Goal: Information Seeking & Learning: Learn about a topic

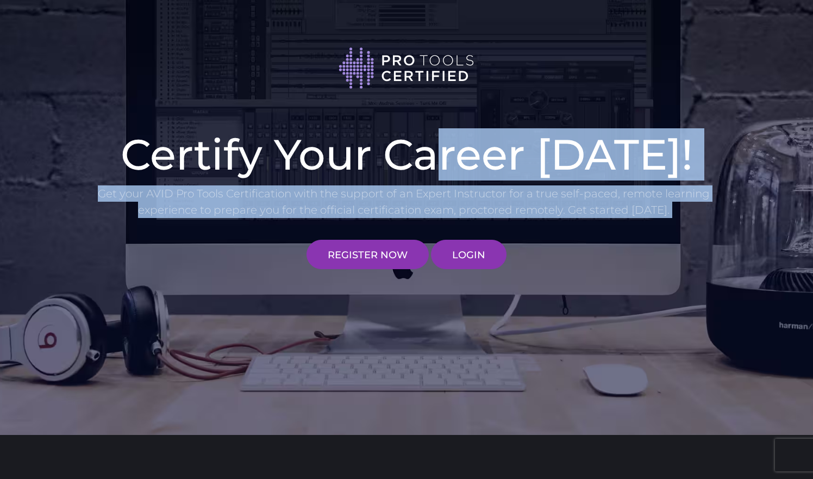
drag, startPoint x: 392, startPoint y: 221, endPoint x: 454, endPoint y: 133, distance: 107.2
click at [454, 133] on div "Certify Your Career [DATE]! Get your AVID Pro Tools Certification with the supp…" at bounding box center [407, 198] width 636 height 141
click at [649, 215] on p "Get your AVID Pro Tools Certification with the support of an Expert Instructor …" at bounding box center [404, 201] width 614 height 33
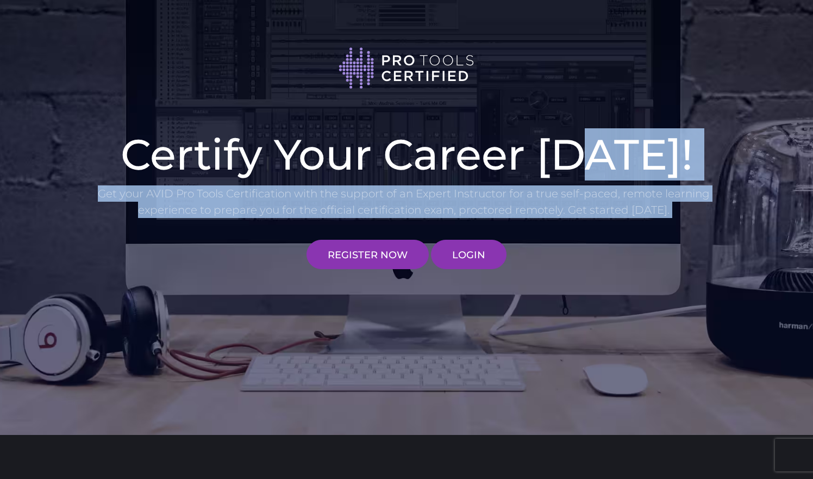
drag, startPoint x: 551, startPoint y: 219, endPoint x: 593, endPoint y: 148, distance: 81.8
click at [592, 149] on div "Certify Your Career [DATE]! Get your AVID Pro Tools Certification with the supp…" at bounding box center [407, 198] width 636 height 141
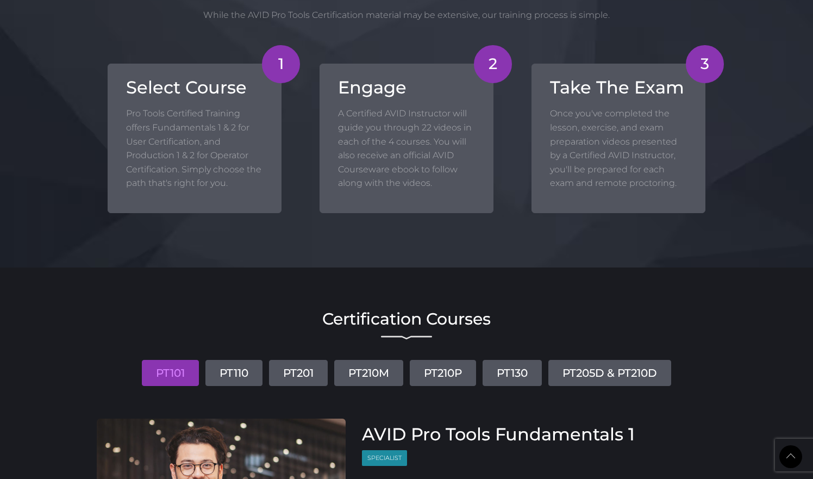
scroll to position [976, 0]
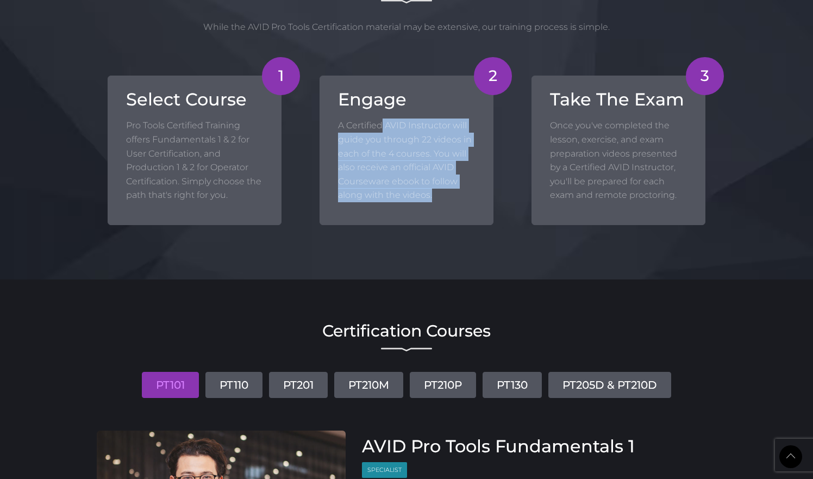
drag, startPoint x: 381, startPoint y: 120, endPoint x: 385, endPoint y: 204, distance: 83.7
click at [385, 204] on div "2 Engage A Certified AVID Instructor will guide you through 22 videos in each o…" at bounding box center [406, 150] width 174 height 149
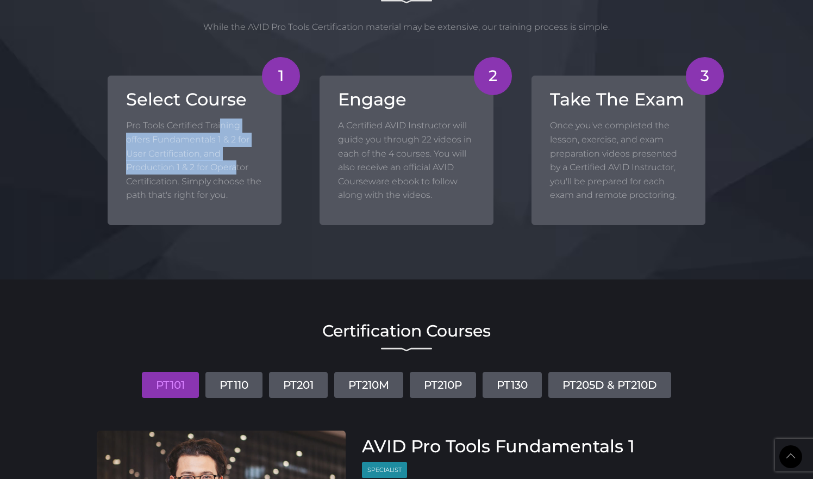
drag, startPoint x: 222, startPoint y: 123, endPoint x: 238, endPoint y: 158, distance: 38.9
click at [238, 158] on p "Pro Tools Certified Training offers Fundamentals 1 & 2 for User Certification, …" at bounding box center [194, 160] width 137 height 84
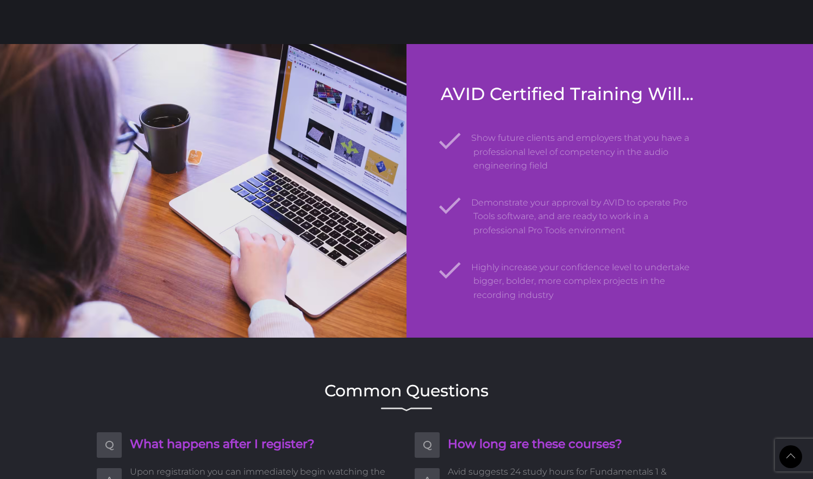
scroll to position [1624, 0]
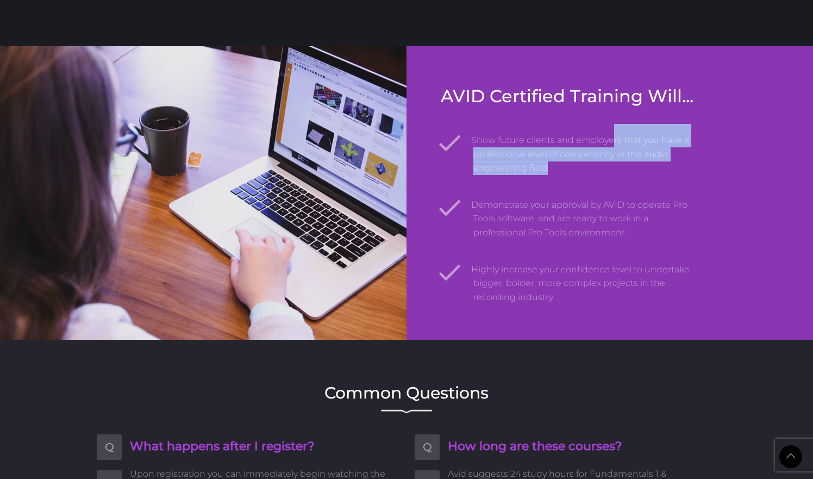
drag, startPoint x: 582, startPoint y: 156, endPoint x: 616, endPoint y: 116, distance: 52.1
click at [614, 116] on div "AVID Certified Training Will... Show future clients and employers that you have…" at bounding box center [570, 195] width 258 height 218
click at [616, 116] on div "AVID Certified Training Will... Show future clients and employers that you have…" at bounding box center [570, 195] width 258 height 218
drag, startPoint x: 605, startPoint y: 107, endPoint x: 600, endPoint y: 161, distance: 54.5
click at [600, 161] on div "AVID Certified Training Will... Show future clients and employers that you have…" at bounding box center [570, 195] width 258 height 218
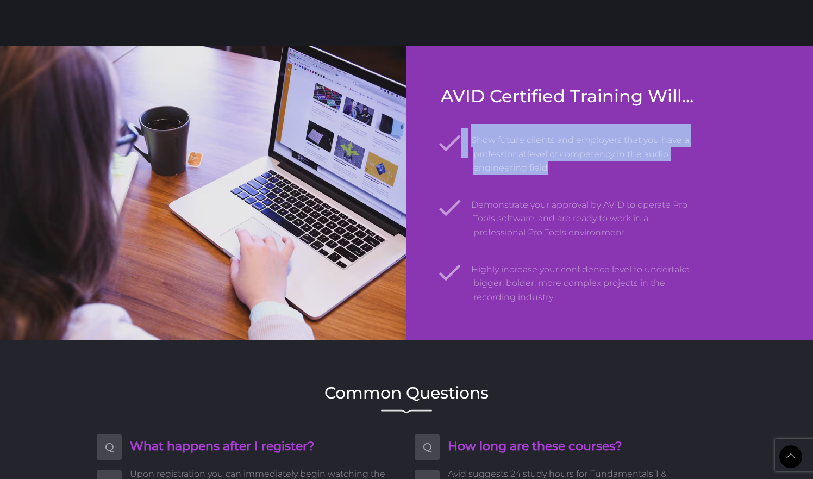
click at [600, 163] on li "Show future clients and employers that you have a professional level of compete…" at bounding box center [585, 149] width 225 height 51
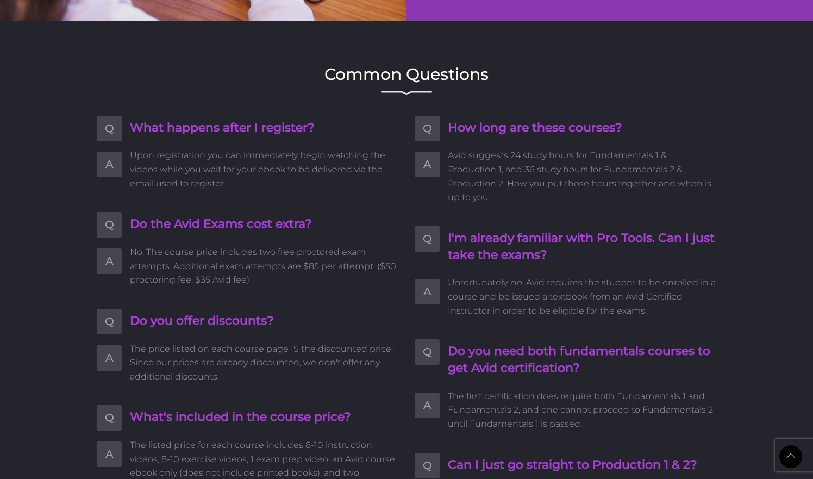
scroll to position [1878, 0]
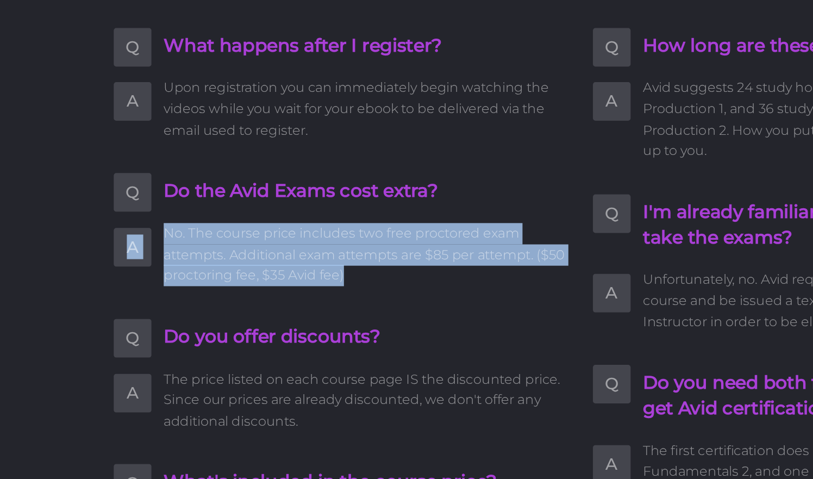
drag, startPoint x: 223, startPoint y: 135, endPoint x: 232, endPoint y: 172, distance: 38.1
click at [232, 309] on span "No. The course price includes two free proctored exam attempts. Additional exam…" at bounding box center [264, 330] width 268 height 42
drag, startPoint x: 243, startPoint y: 171, endPoint x: 261, endPoint y: 135, distance: 39.8
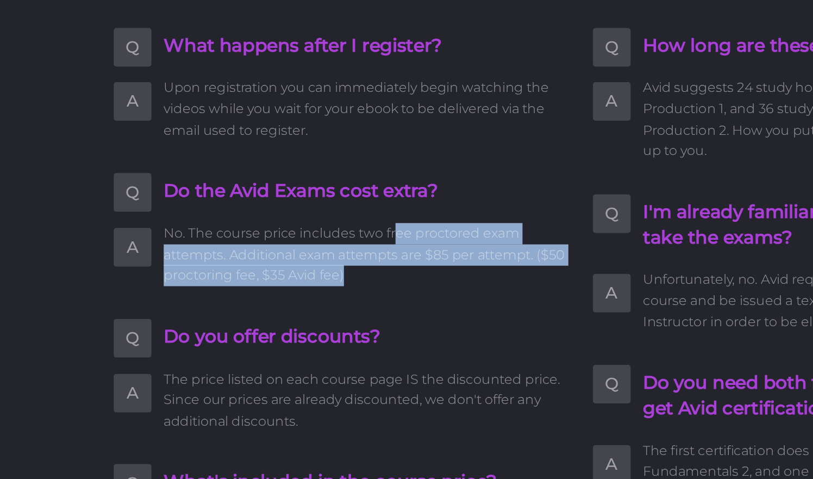
drag, startPoint x: 259, startPoint y: 146, endPoint x: 244, endPoint y: 172, distance: 30.4
click at [244, 309] on span "No. The course price includes two free proctored exam attempts. Additional exam…" at bounding box center [264, 330] width 268 height 42
drag, startPoint x: 244, startPoint y: 172, endPoint x: 262, endPoint y: 147, distance: 31.2
click at [262, 309] on span "No. The course price includes two free proctored exam attempts. Additional exam…" at bounding box center [264, 330] width 268 height 42
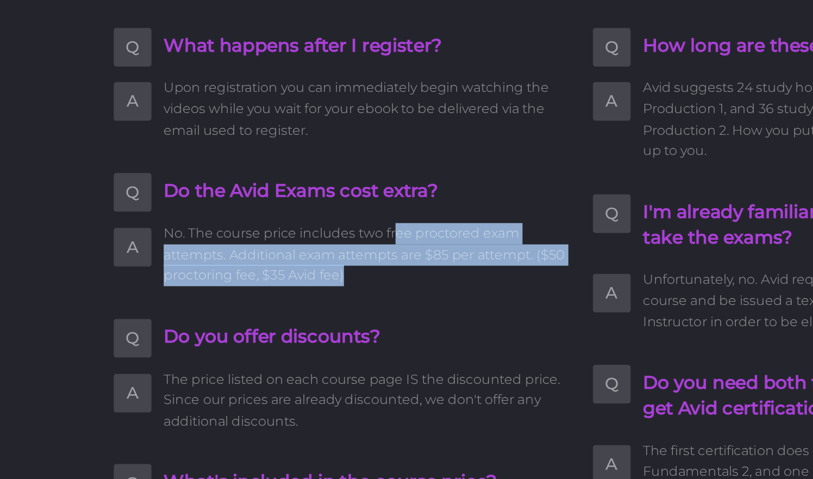
click at [262, 309] on span "No. The course price includes two free proctored exam attempts. Additional exam…" at bounding box center [264, 330] width 268 height 42
drag, startPoint x: 262, startPoint y: 147, endPoint x: 259, endPoint y: 173, distance: 26.4
click at [259, 309] on span "No. The course price includes two free proctored exam attempts. Additional exam…" at bounding box center [264, 330] width 268 height 42
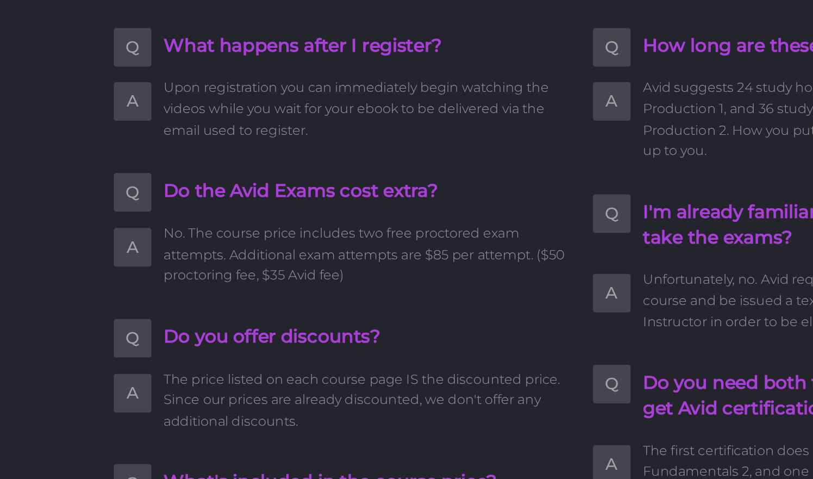
scroll to position [1998, 0]
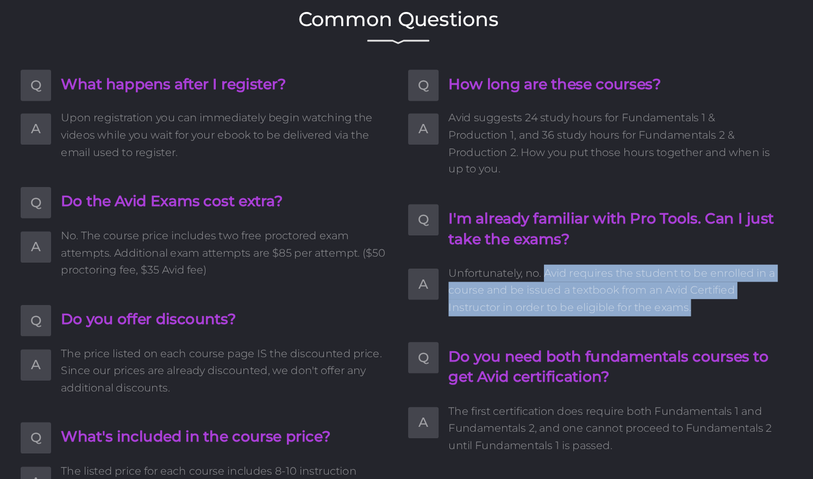
drag, startPoint x: 447, startPoint y: 199, endPoint x: 587, endPoint y: 230, distance: 143.4
click at [587, 230] on span "Unfortunately, no. Avid requires the student to be enrolled in a course and be …" at bounding box center [582, 240] width 268 height 42
click at [588, 229] on span "Unfortunately, no. Avid requires the student to be enrolled in a course and be …" at bounding box center [582, 240] width 268 height 42
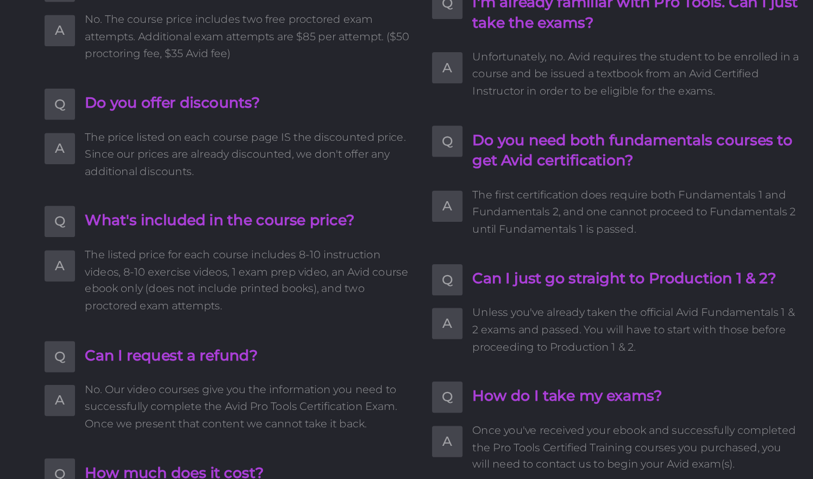
scroll to position [2094, 0]
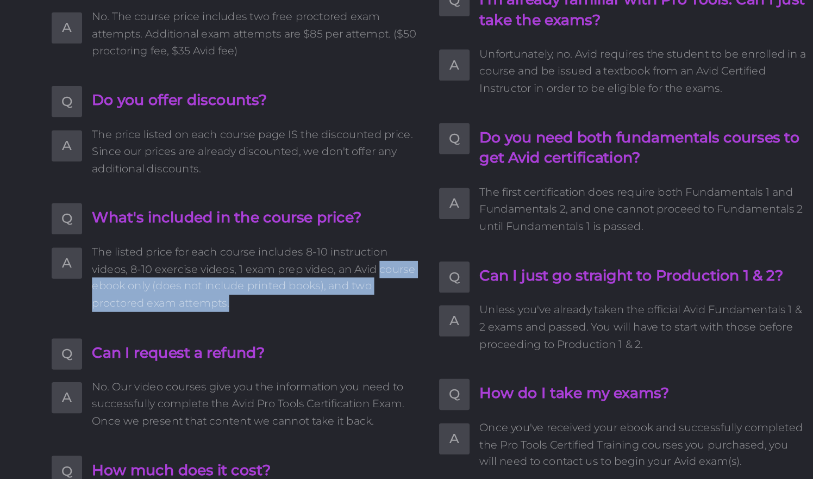
drag, startPoint x: 308, startPoint y: 208, endPoint x: 308, endPoint y: 233, distance: 25.0
click at [308, 286] on span "The listed price for each course includes 8-10 instruction videos, 8-10 exercis…" at bounding box center [264, 313] width 268 height 55
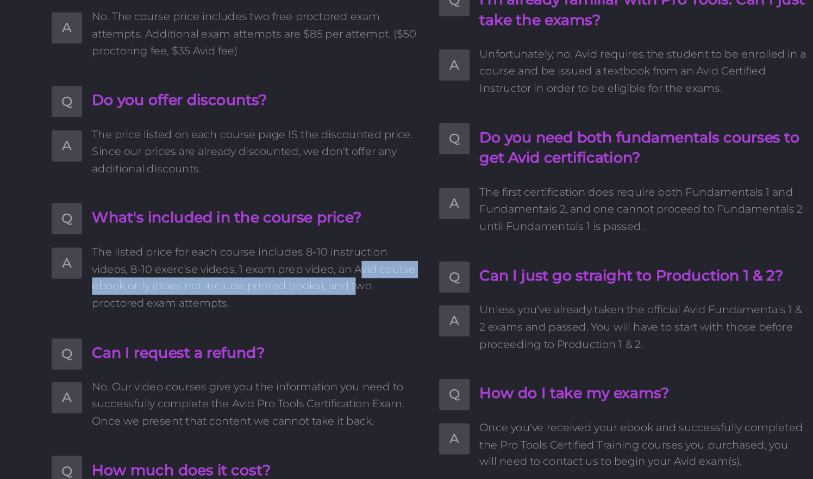
drag, startPoint x: 292, startPoint y: 202, endPoint x: 289, endPoint y: 231, distance: 29.5
click at [289, 286] on span "The listed price for each course includes 8-10 instruction videos, 8-10 exercis…" at bounding box center [264, 313] width 268 height 55
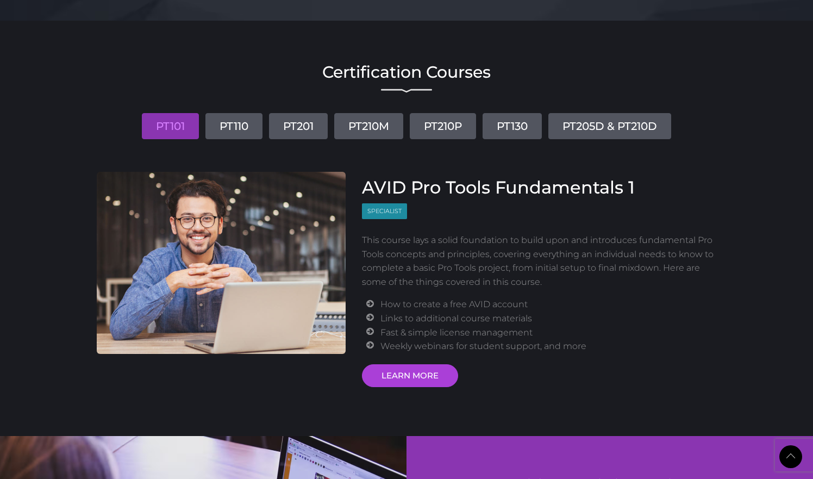
scroll to position [1244, 0]
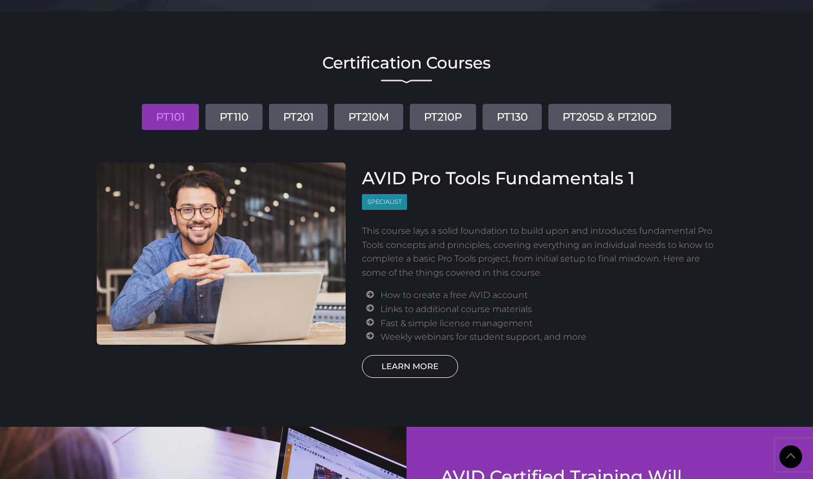
click at [400, 355] on link "LEARN MORE" at bounding box center [410, 366] width 96 height 23
click at [227, 112] on link "PT110" at bounding box center [233, 117] width 57 height 26
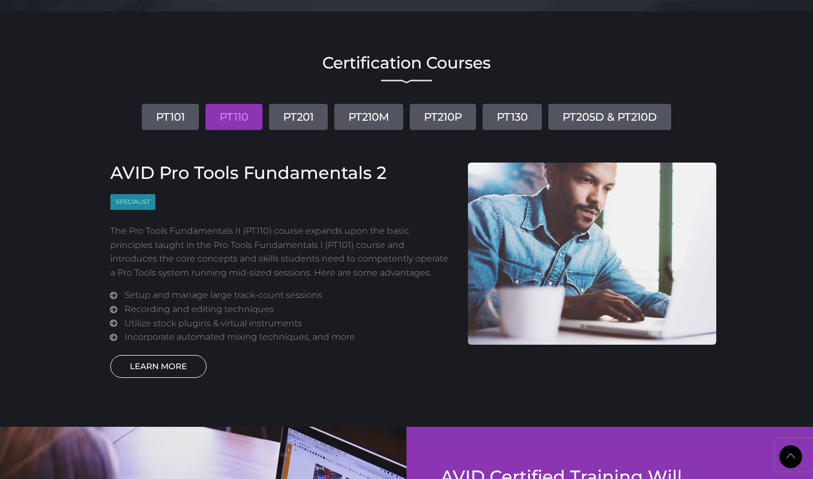
click at [178, 356] on link "LEARN MORE" at bounding box center [158, 366] width 96 height 23
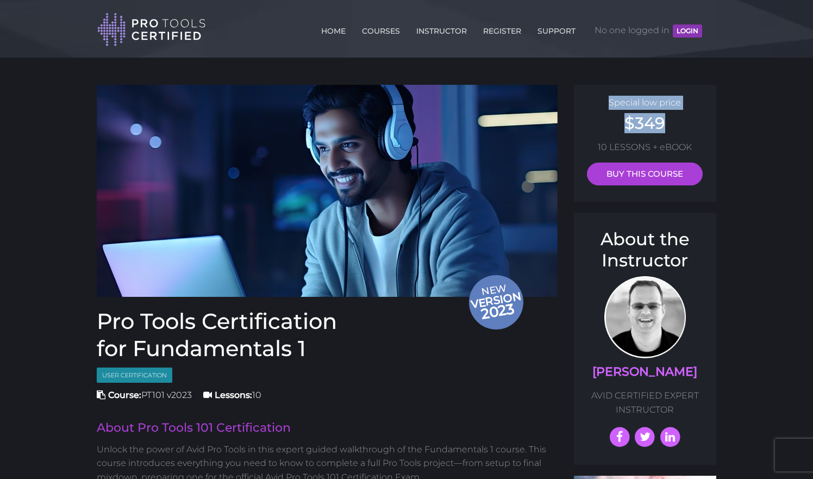
drag, startPoint x: 613, startPoint y: 101, endPoint x: 679, endPoint y: 128, distance: 71.1
click at [679, 128] on div "Special low price $349 10 LESSONS + eBOOK BUY THIS COURSE" at bounding box center [645, 143] width 143 height 117
click at [679, 128] on h2 "$349" at bounding box center [645, 123] width 121 height 16
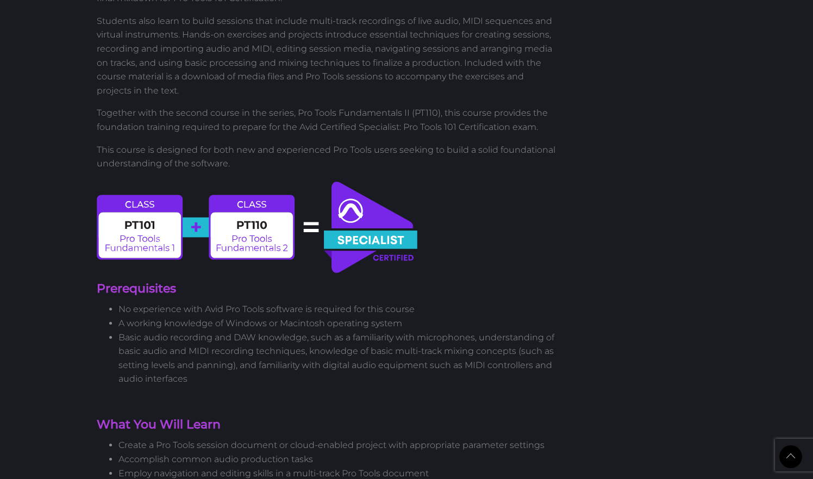
scroll to position [790, 0]
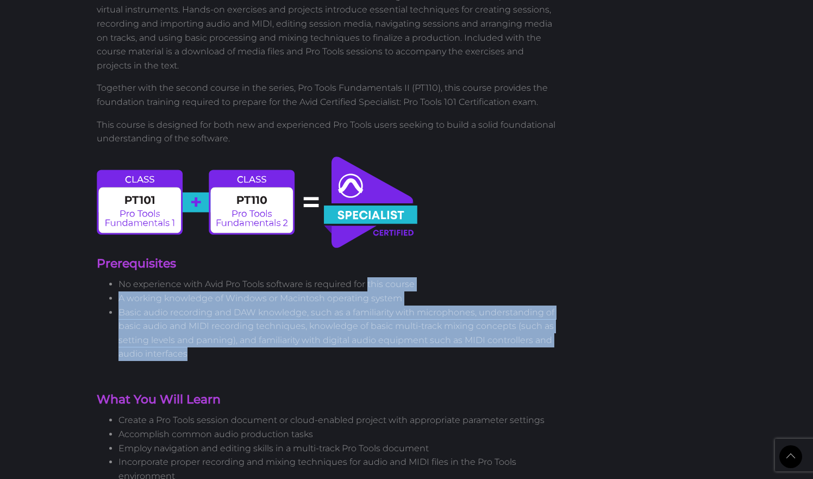
drag, startPoint x: 316, startPoint y: 331, endPoint x: 368, endPoint y: 268, distance: 81.5
click at [368, 277] on ul "No experience with Avid Pro Tools software is required for this course A workin…" at bounding box center [327, 319] width 461 height 84
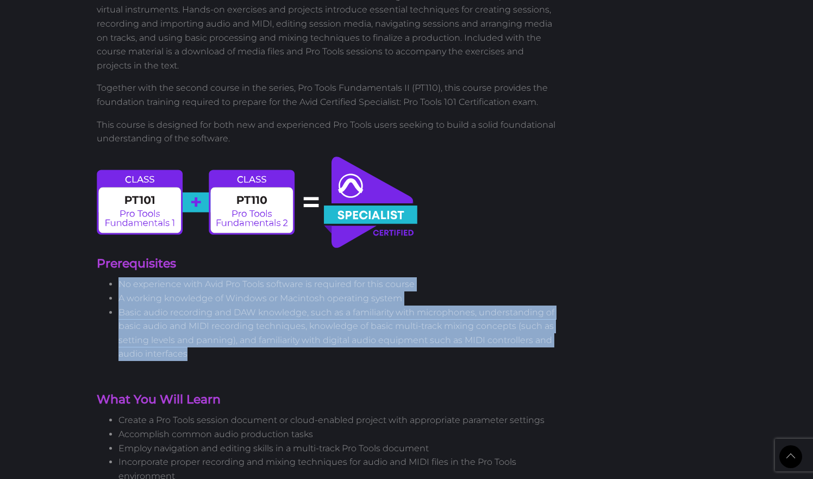
click at [369, 277] on li "No experience with Avid Pro Tools software is required for this course" at bounding box center [337, 284] width 439 height 14
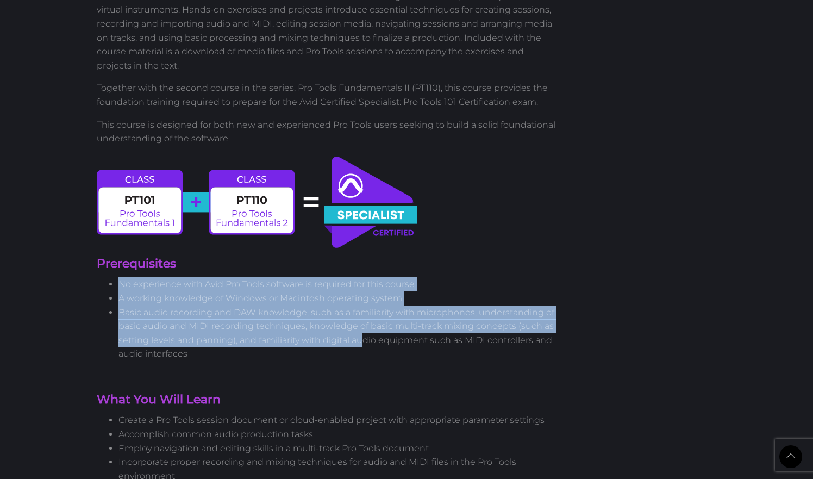
drag, startPoint x: 369, startPoint y: 268, endPoint x: 365, endPoint y: 332, distance: 64.3
click at [365, 331] on ul "No experience with Avid Pro Tools software is required for this course A workin…" at bounding box center [327, 319] width 461 height 84
click at [365, 332] on li "Basic audio recording and DAW knowledge, such as a familiarity with microphones…" at bounding box center [337, 332] width 439 height 55
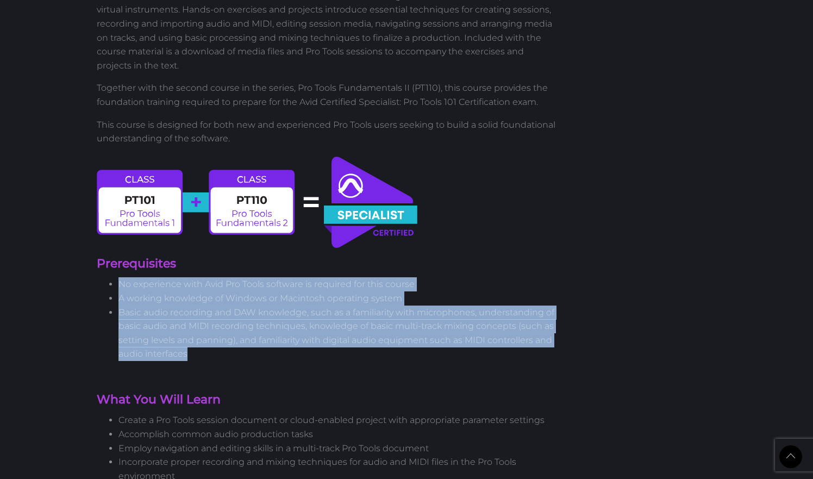
drag, startPoint x: 350, startPoint y: 343, endPoint x: 411, endPoint y: 265, distance: 99.4
click at [411, 265] on div "New version 2023 Pro Tools Certification for Fundamentals 1 User Certification …" at bounding box center [327, 368] width 477 height 2147
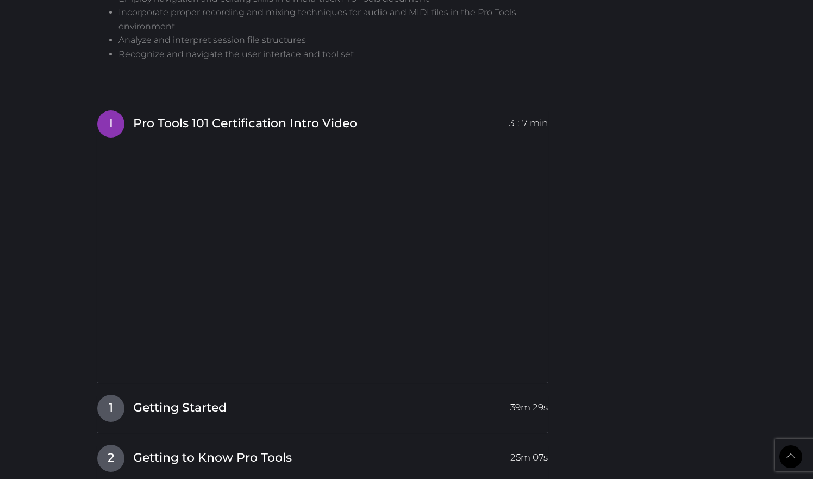
scroll to position [1184, 0]
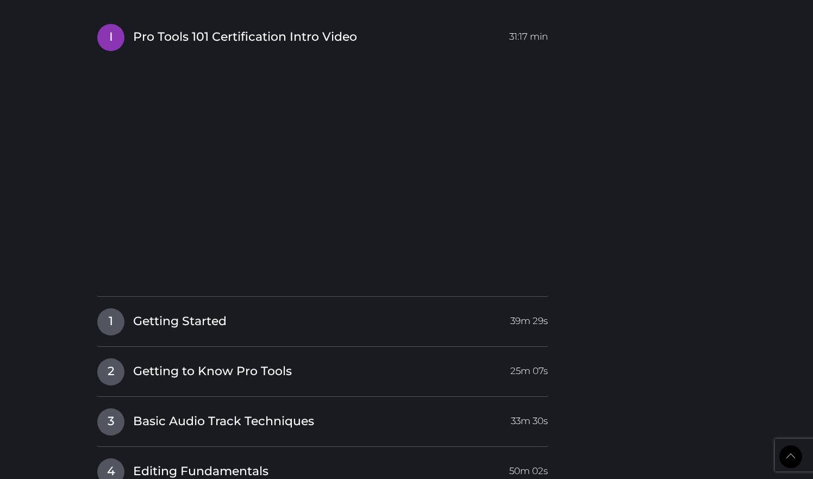
scroll to position [1328, 0]
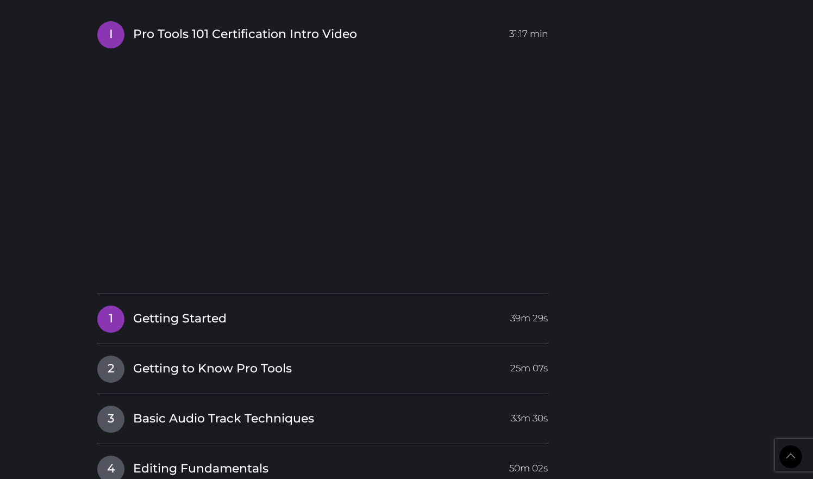
click at [227, 314] on span "Getting Started" at bounding box center [179, 318] width 93 height 17
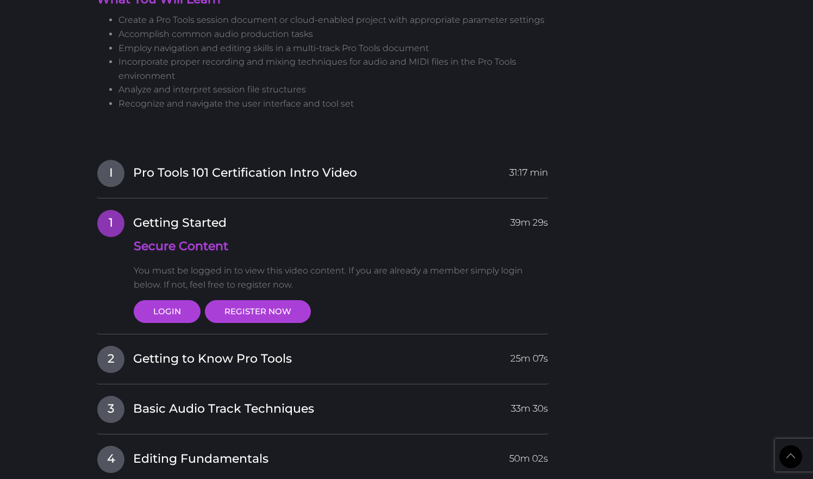
scroll to position [1189, 0]
click at [286, 167] on span "Pro Tools 101 Certification Intro Video" at bounding box center [245, 173] width 224 height 17
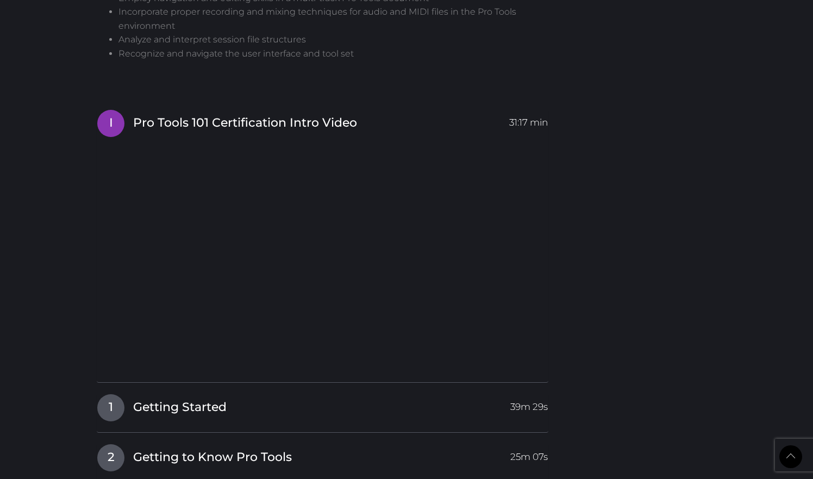
scroll to position [1242, 0]
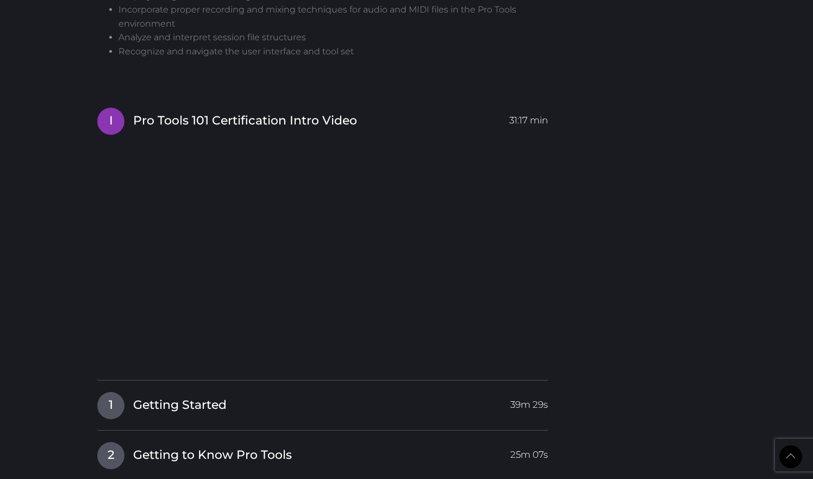
click at [65, 283] on body "Back to Top Toggle navigation HOME COURSES INSTRUCTOR REGISTER SUPPORT No one l…" at bounding box center [406, 116] width 813 height 2717
click at [47, 269] on body "Back to Top Toggle navigation HOME COURSES INSTRUCTOR REGISTER SUPPORT No one l…" at bounding box center [406, 116] width 813 height 2717
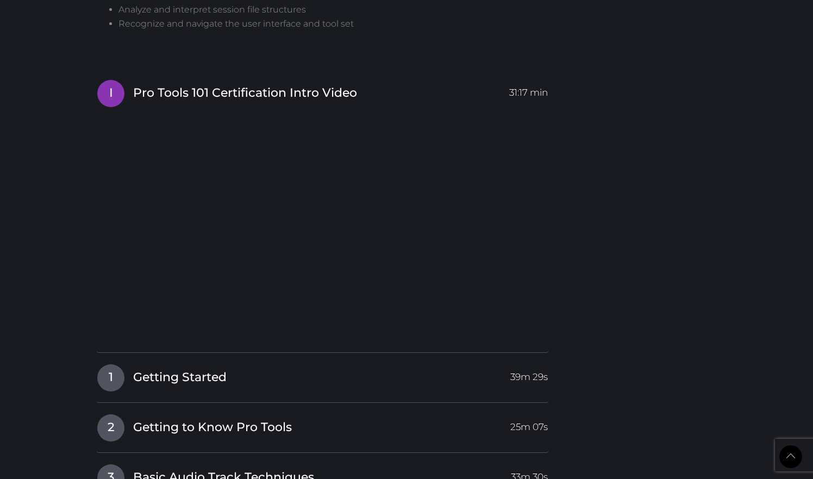
scroll to position [1285, 0]
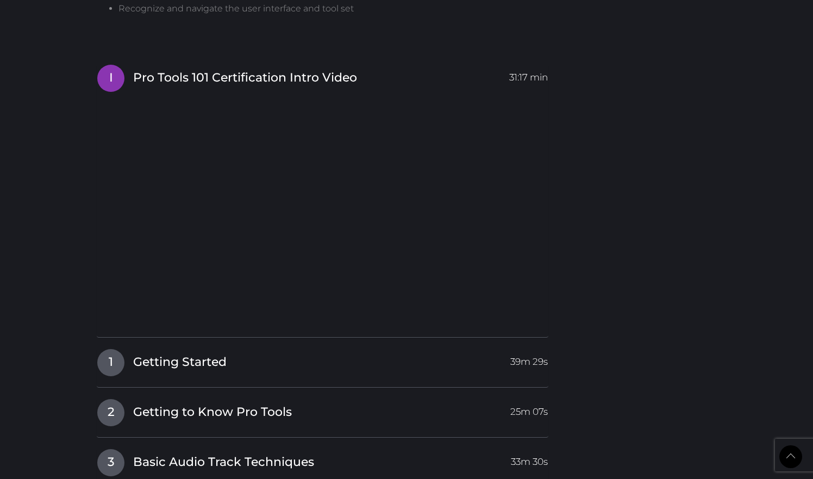
click at [55, 281] on body "Back to Top Toggle navigation HOME COURSES INSTRUCTOR REGISTER SUPPORT No one l…" at bounding box center [406, 73] width 813 height 2717
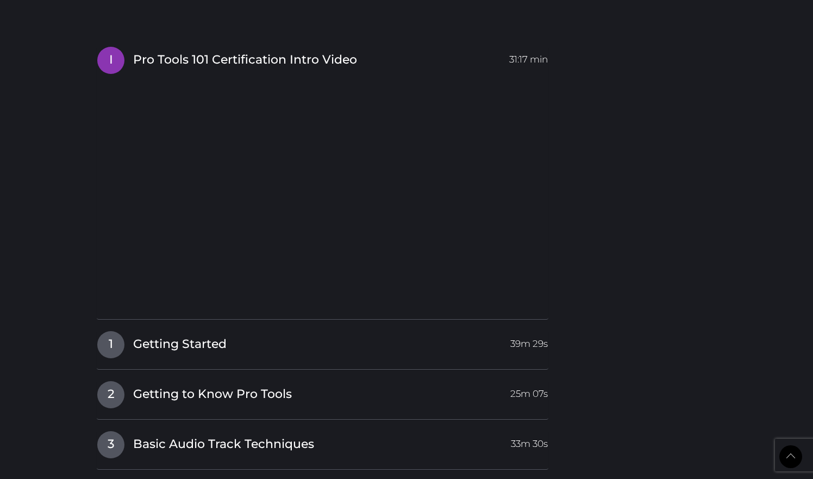
click at [65, 269] on body "Back to Top Toggle navigation HOME COURSES INSTRUCTOR REGISTER SUPPORT No one l…" at bounding box center [406, 55] width 813 height 2717
click at [53, 298] on body "Back to Top Toggle navigation HOME COURSES INSTRUCTOR REGISTER SUPPORT No one l…" at bounding box center [406, 55] width 813 height 2717
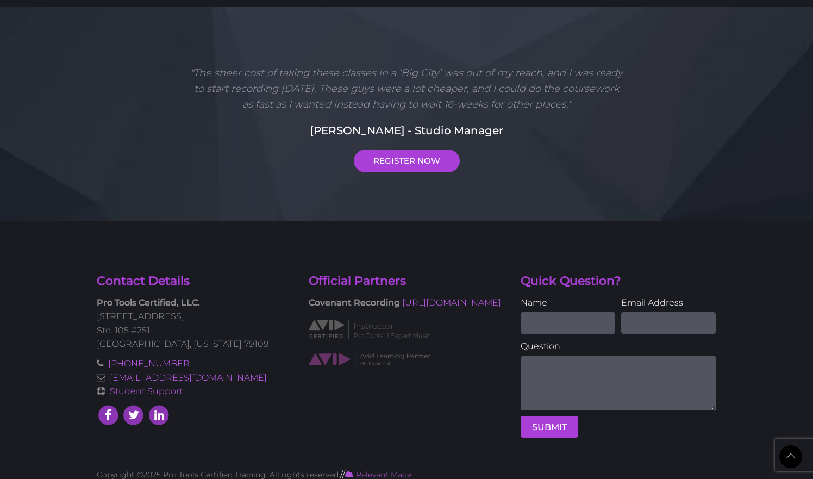
scroll to position [2225, 0]
click at [74, 298] on div "Contact Details Pro Tools Certified, LLC. 5600 Bell Street Ste. 105 #251 Amaril…" at bounding box center [406, 339] width 813 height 235
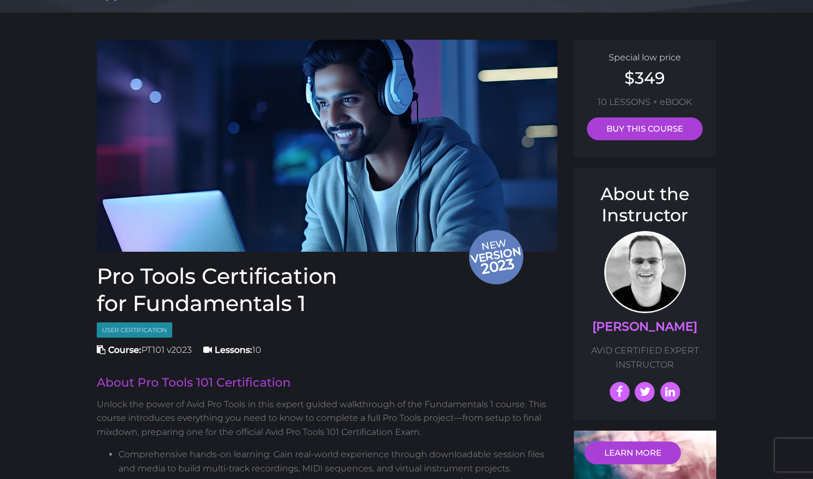
scroll to position [45, 0]
drag, startPoint x: 100, startPoint y: 281, endPoint x: 356, endPoint y: 305, distance: 257.0
click at [355, 305] on h1 "Pro Tools Certification for Fundamentals 1" at bounding box center [327, 290] width 461 height 54
click at [356, 305] on h1 "Pro Tools Certification for Fundamentals 1" at bounding box center [327, 290] width 461 height 54
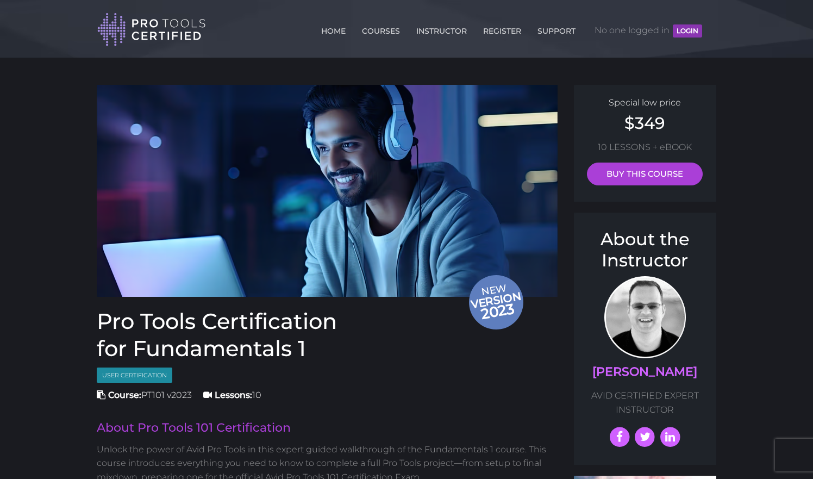
scroll to position [0, 0]
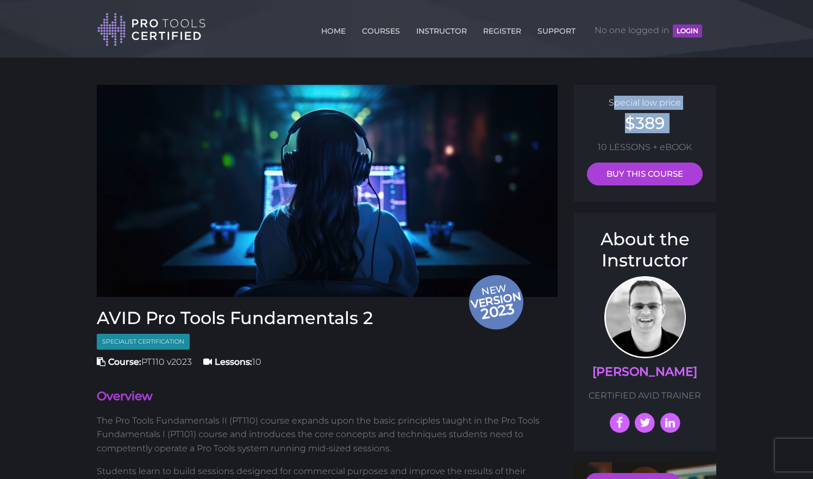
drag, startPoint x: 617, startPoint y: 99, endPoint x: 665, endPoint y: 133, distance: 59.4
click at [665, 133] on div "Special low price $389 10 LESSONS + eBOOK BUY THIS COURSE" at bounding box center [645, 143] width 143 height 117
click at [666, 133] on div "Special low price $389 10 LESSONS + eBOOK BUY THIS COURSE" at bounding box center [645, 143] width 143 height 117
drag, startPoint x: 629, startPoint y: 101, endPoint x: 683, endPoint y: 119, distance: 56.9
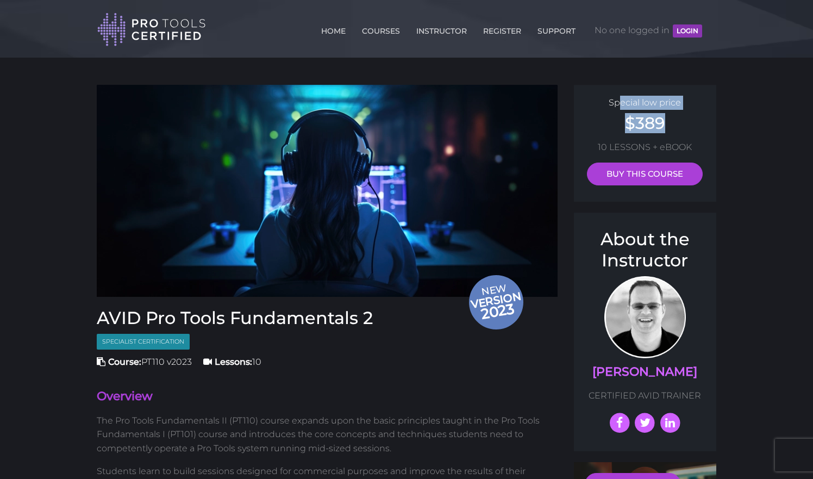
click at [682, 119] on div "Special low price $389 10 LESSONS + eBOOK BUY THIS COURSE" at bounding box center [645, 143] width 143 height 117
click at [683, 119] on h2 "$389" at bounding box center [645, 123] width 121 height 16
